Goal: Navigation & Orientation: Find specific page/section

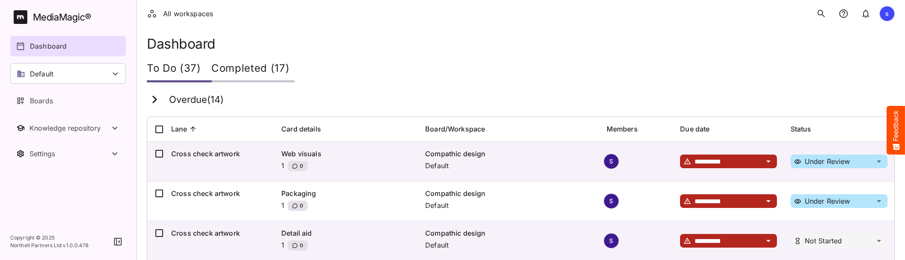
click at [91, 40] on link "Dashboard" at bounding box center [68, 46] width 116 height 20
click at [52, 104] on p "Boards" at bounding box center [41, 101] width 23 height 10
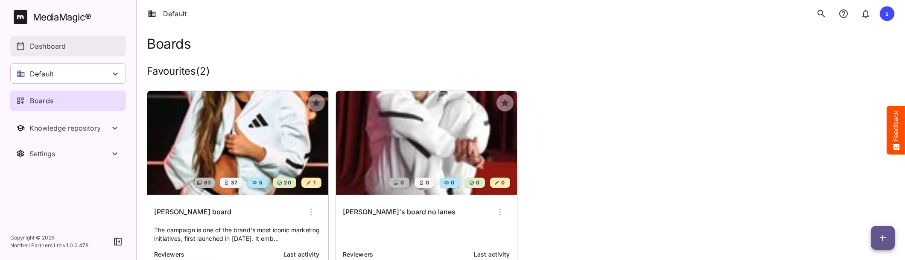
click at [64, 51] on p "Dashboard" at bounding box center [48, 46] width 36 height 10
